Goal: Check status: Check status

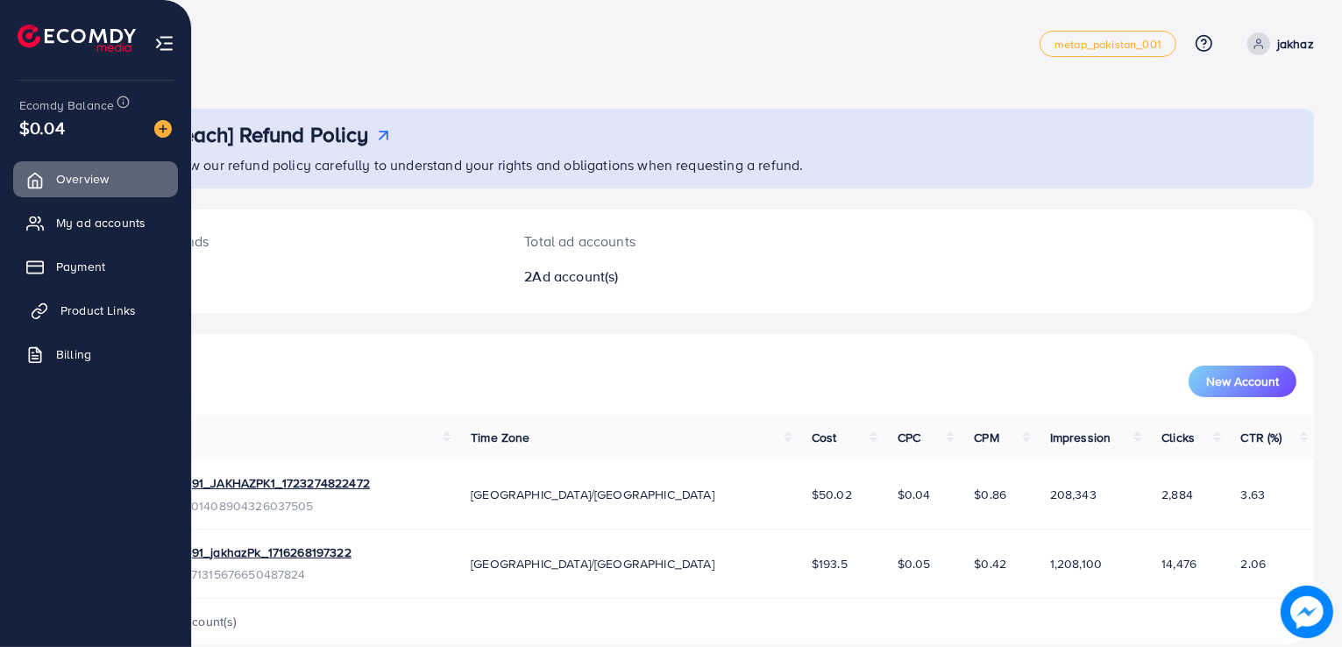
click at [72, 319] on link "Product Links" at bounding box center [95, 310] width 165 height 35
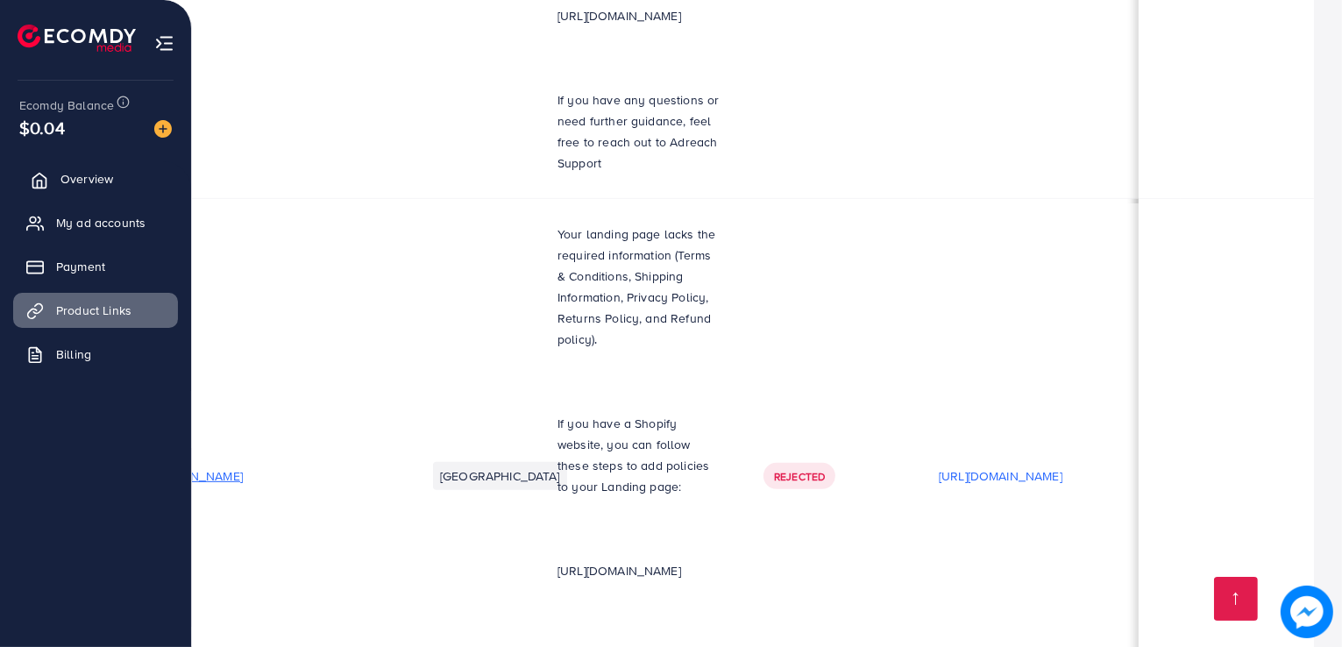
click at [122, 174] on link "Overview" at bounding box center [95, 178] width 165 height 35
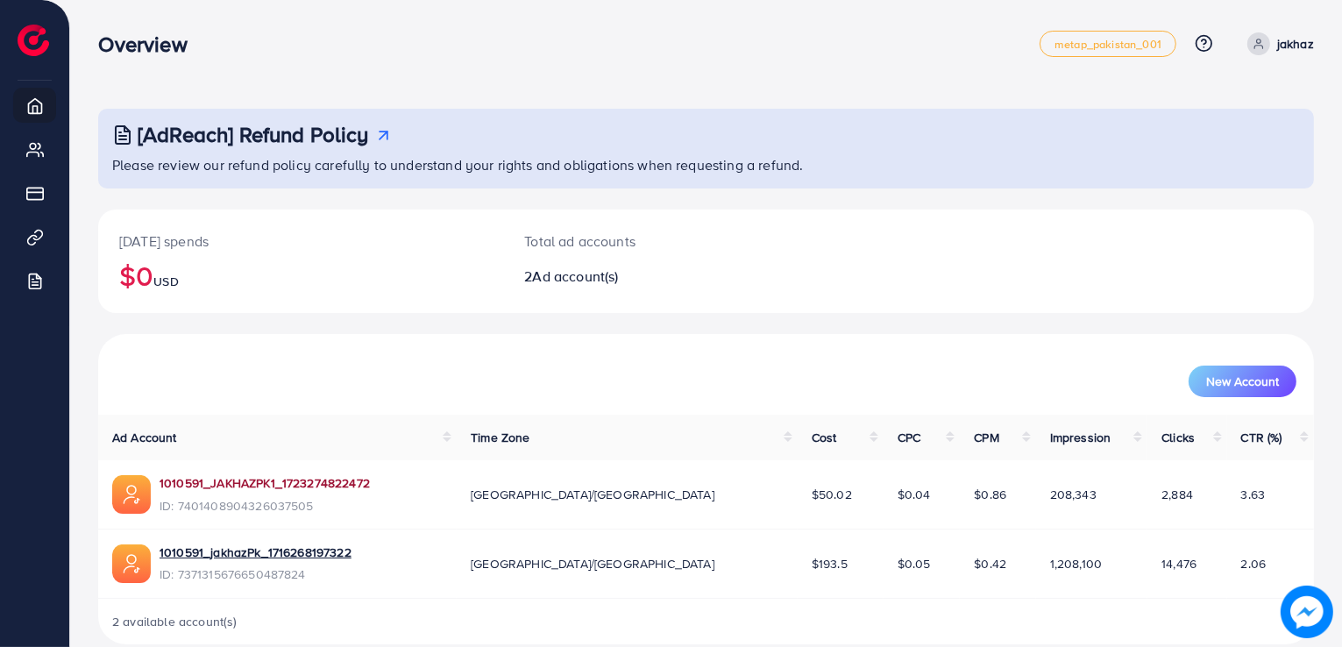
click at [291, 487] on link "1010591_JAKHAZPK1_1723274822472" at bounding box center [265, 483] width 210 height 18
click at [857, 317] on div "[DATE] spends $0 USD Total ad accounts 2 Ad account(s)" at bounding box center [706, 272] width 1216 height 124
click at [272, 489] on link "1010591_JAKHAZPK1_1723274822472" at bounding box center [265, 483] width 210 height 18
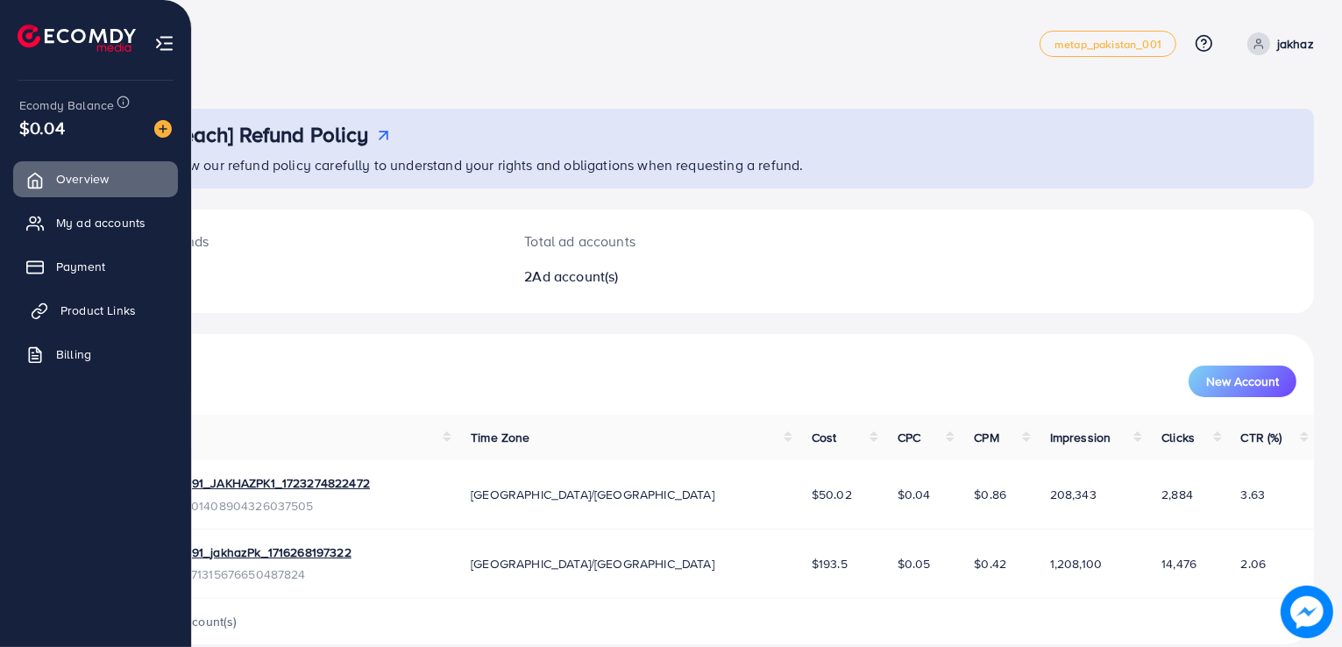
click at [75, 313] on span "Product Links" at bounding box center [97, 311] width 75 height 18
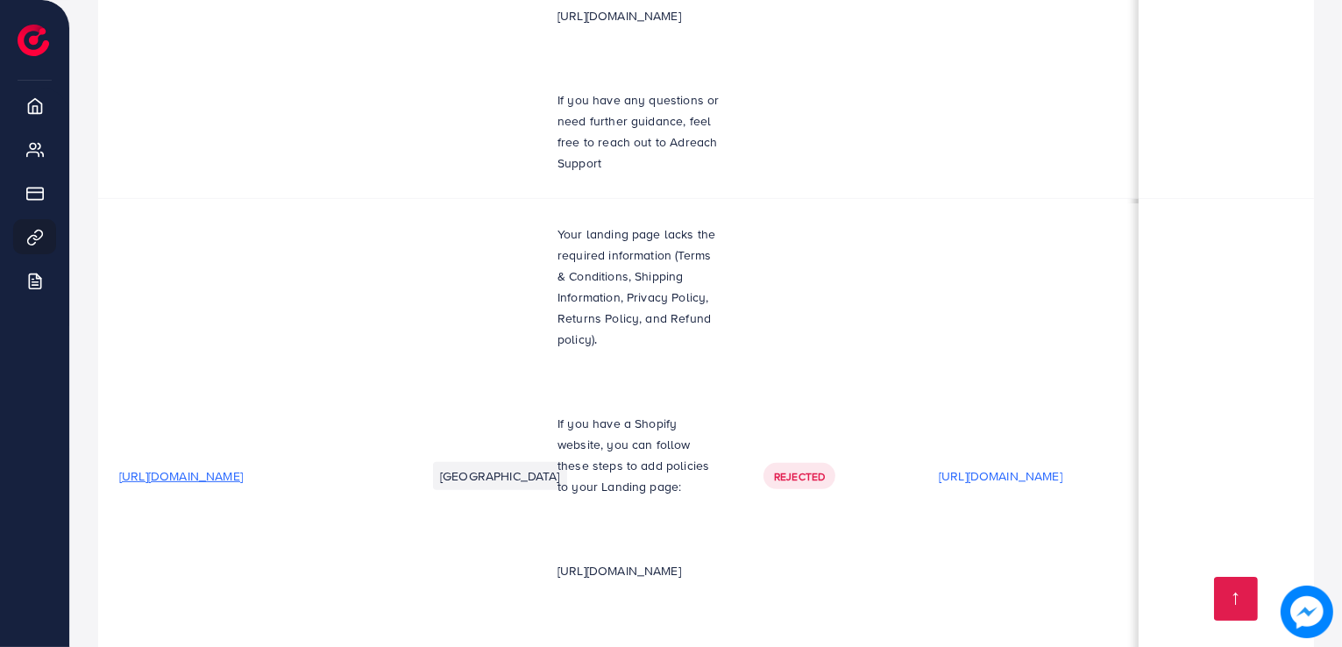
scroll to position [0, 265]
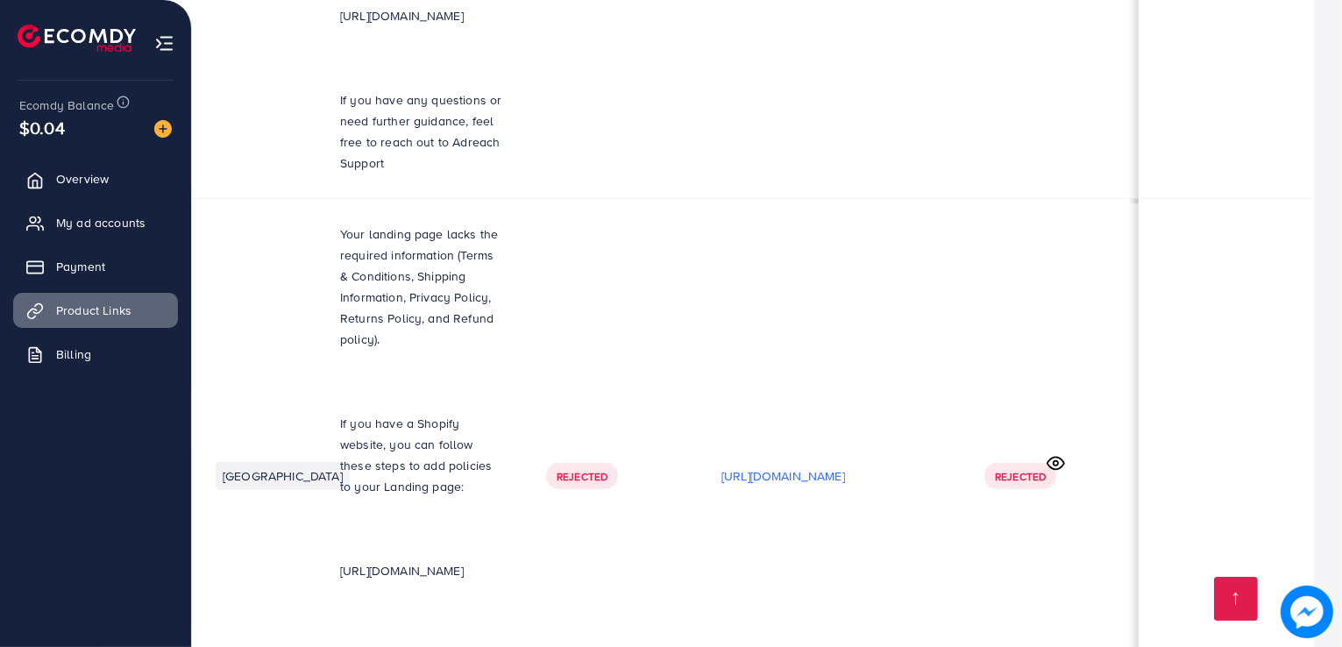
click at [55, 113] on span "Ecomdy Balance" at bounding box center [66, 105] width 95 height 18
click at [76, 192] on link "Overview" at bounding box center [95, 178] width 165 height 35
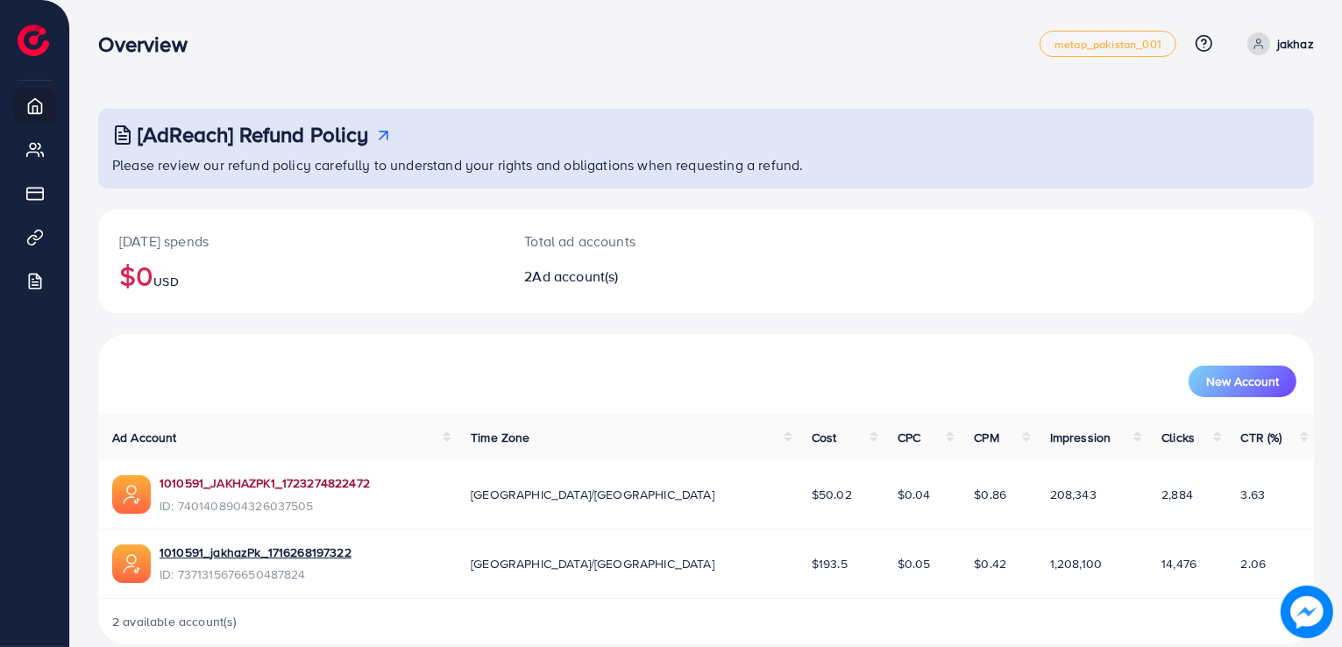
click at [314, 485] on link "1010591_JAKHAZPK1_1723274822472" at bounding box center [265, 483] width 210 height 18
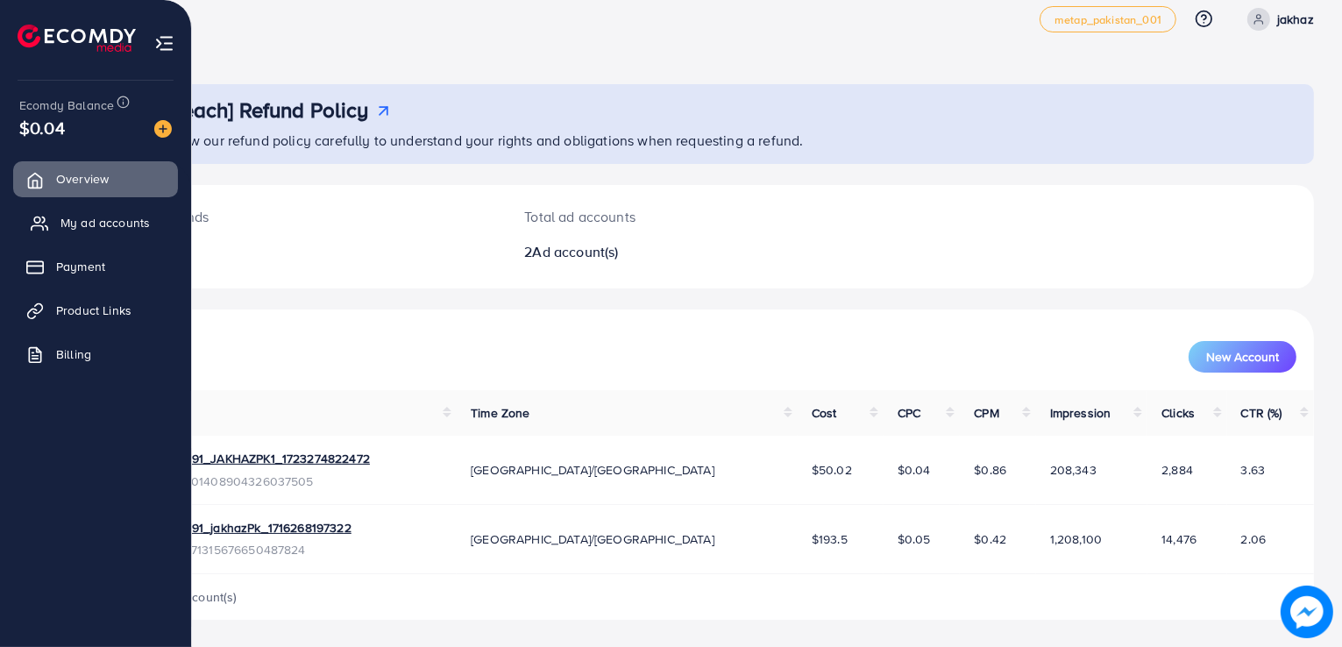
click at [54, 209] on link "My ad accounts" at bounding box center [95, 222] width 165 height 35
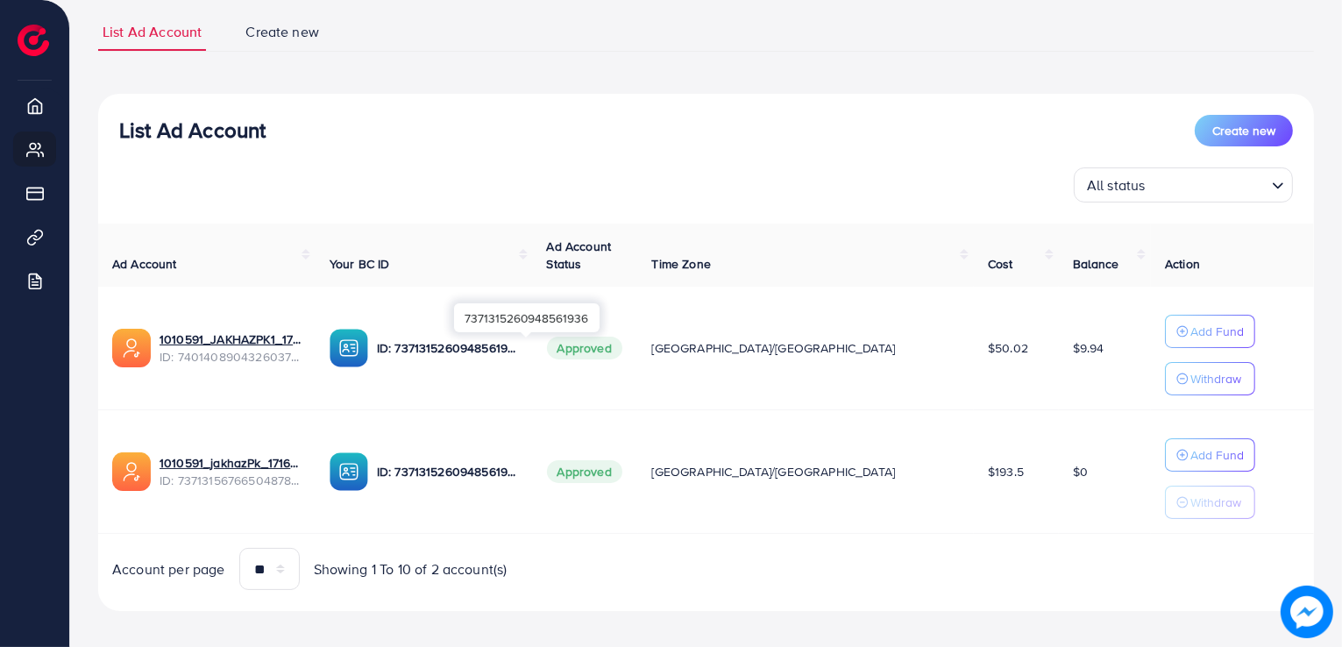
scroll to position [123, 0]
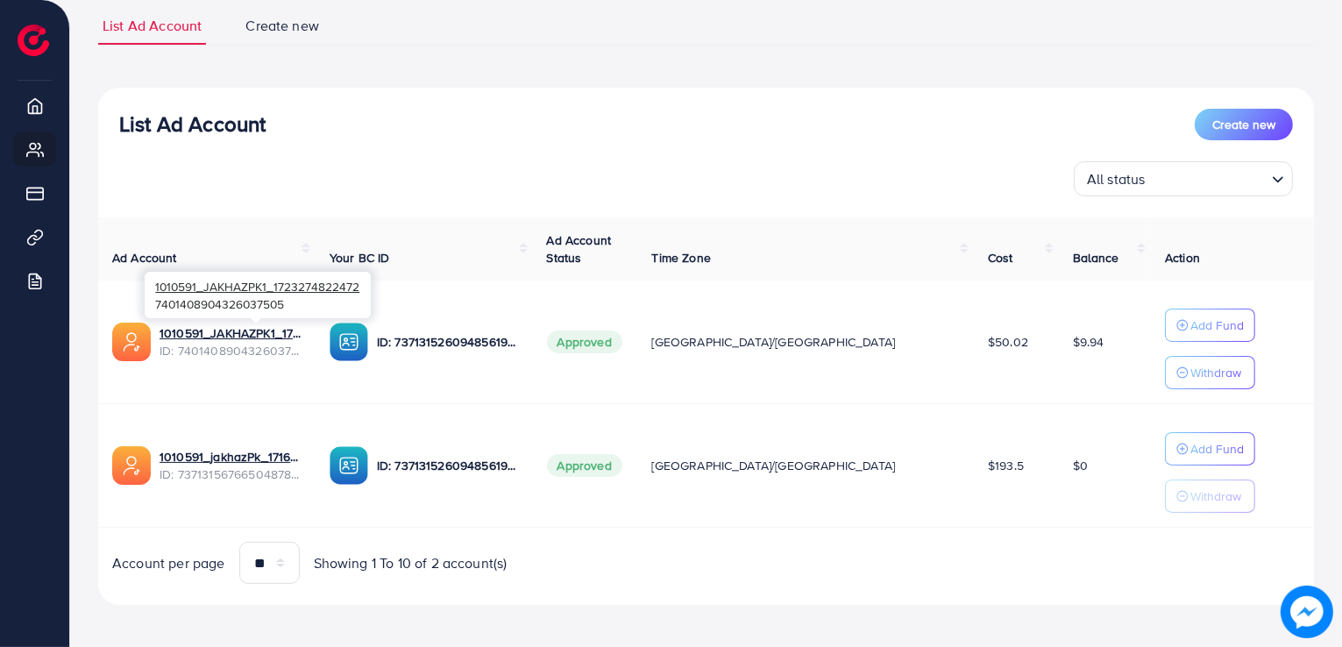
click at [270, 342] on span "ID: 7401408904326037505" at bounding box center [231, 351] width 142 height 18
click at [271, 331] on link "1010591_JAKHAZPK1_1723274822472" at bounding box center [231, 333] width 142 height 18
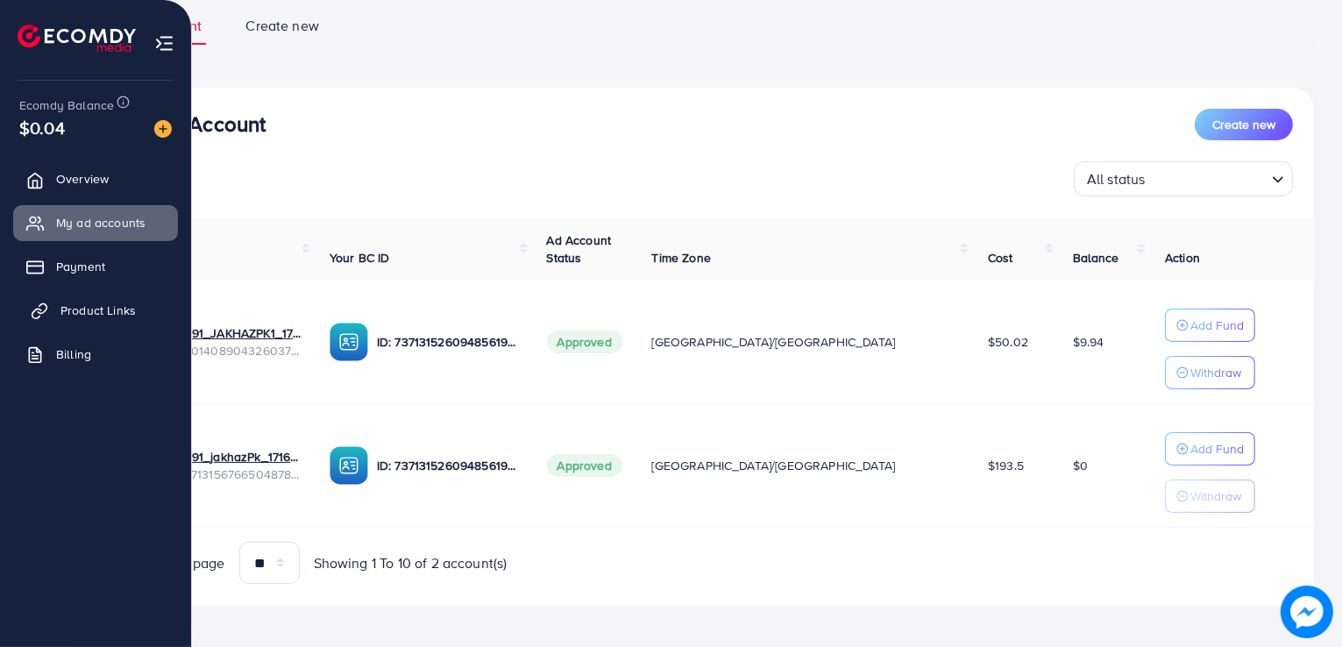
click at [76, 324] on link "Product Links" at bounding box center [95, 310] width 165 height 35
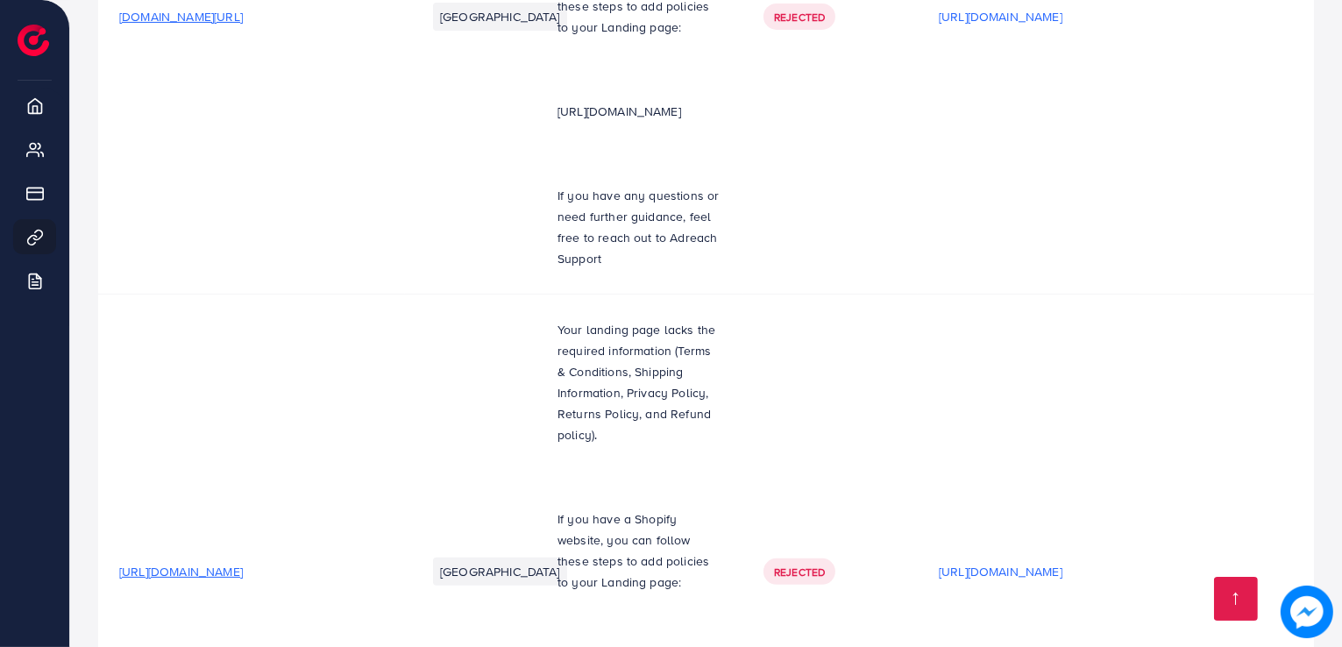
scroll to position [7313, 0]
